Goal: Information Seeking & Learning: Learn about a topic

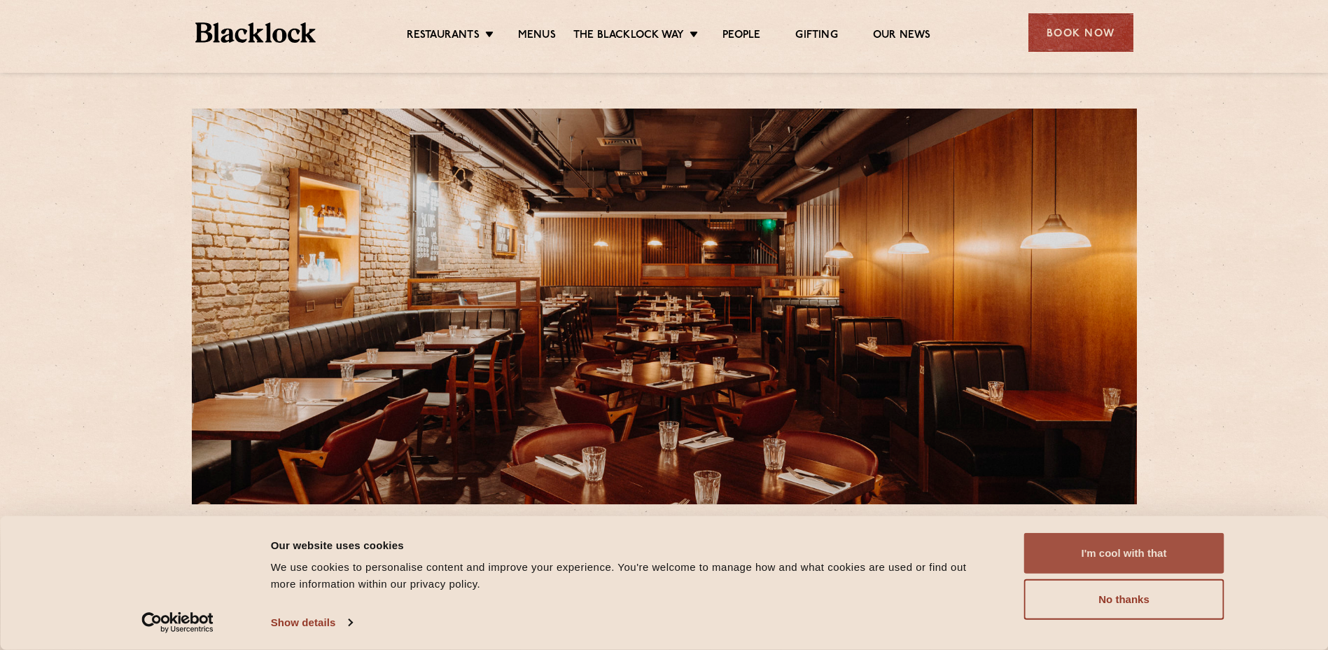
click at [1072, 558] on button "I'm cool with that" at bounding box center [1124, 553] width 200 height 41
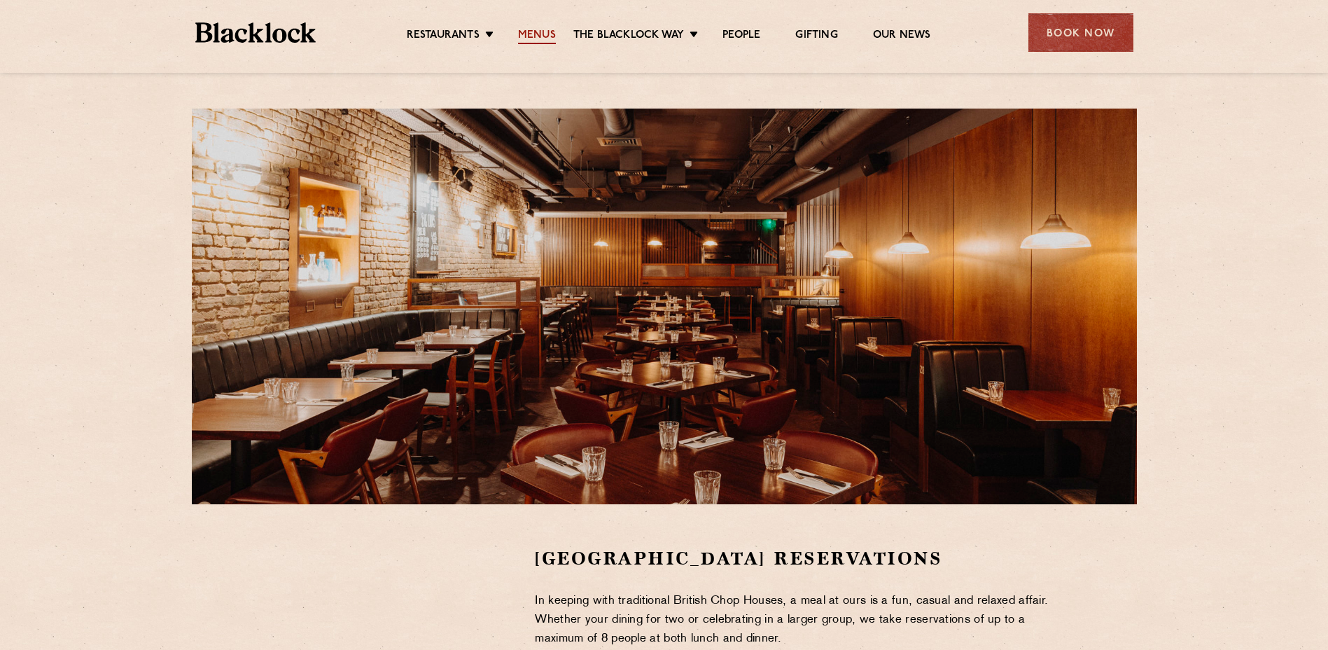
click at [538, 33] on link "Menus" at bounding box center [537, 36] width 38 height 15
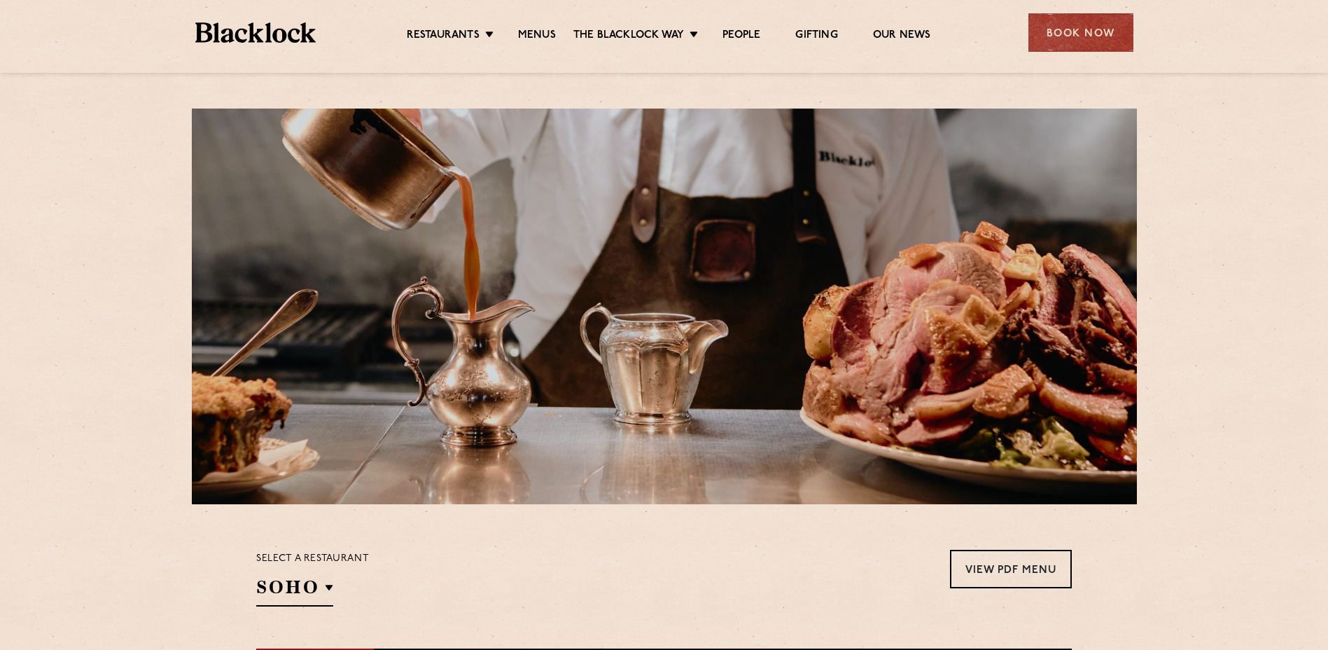
click at [681, 27] on ul "Restaurants Soho City Shoreditch Covent Garden Canary Wharf Manchester Birmingh…" at bounding box center [668, 33] width 705 height 22
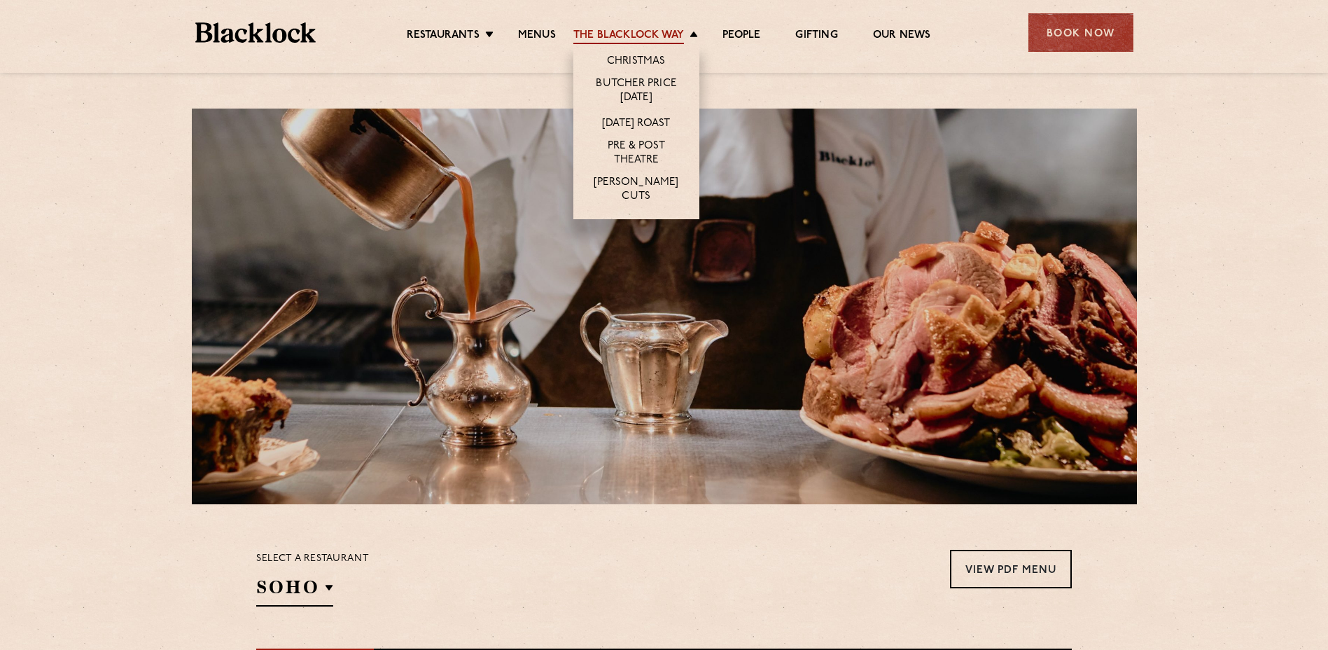
click at [684, 33] on link "The Blacklock Way" at bounding box center [628, 36] width 111 height 15
